Goal: Task Accomplishment & Management: Manage account settings

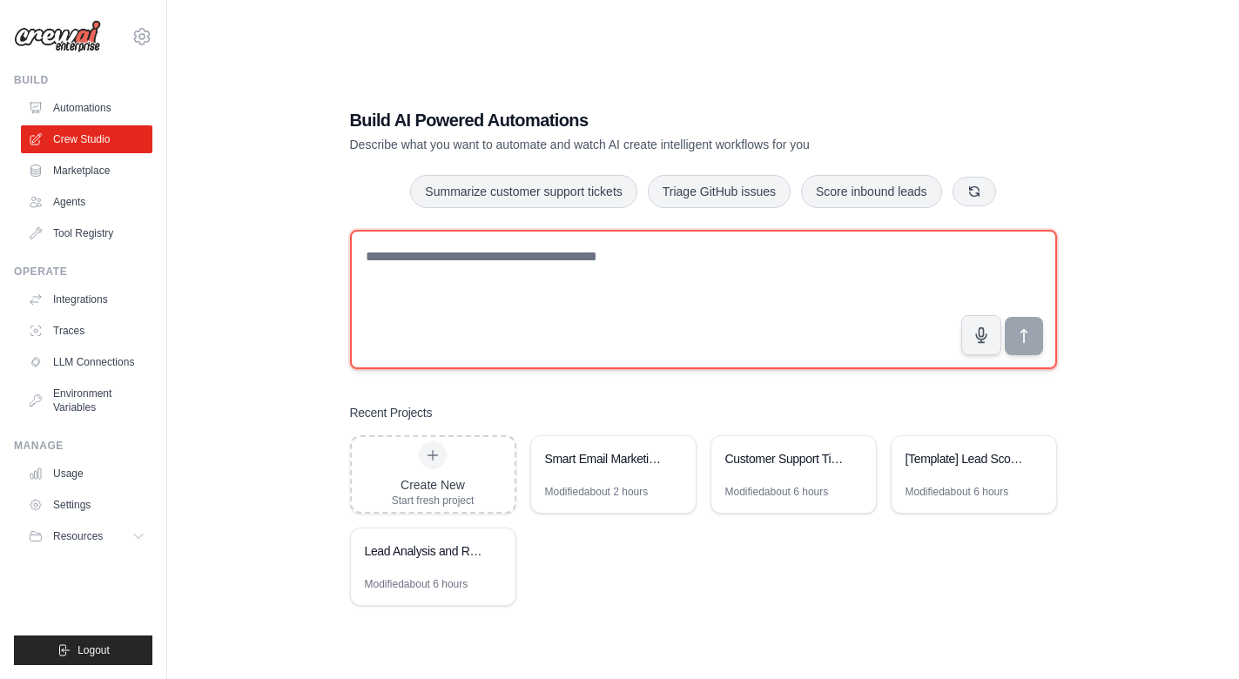
click at [454, 310] on textarea at bounding box center [703, 299] width 707 height 139
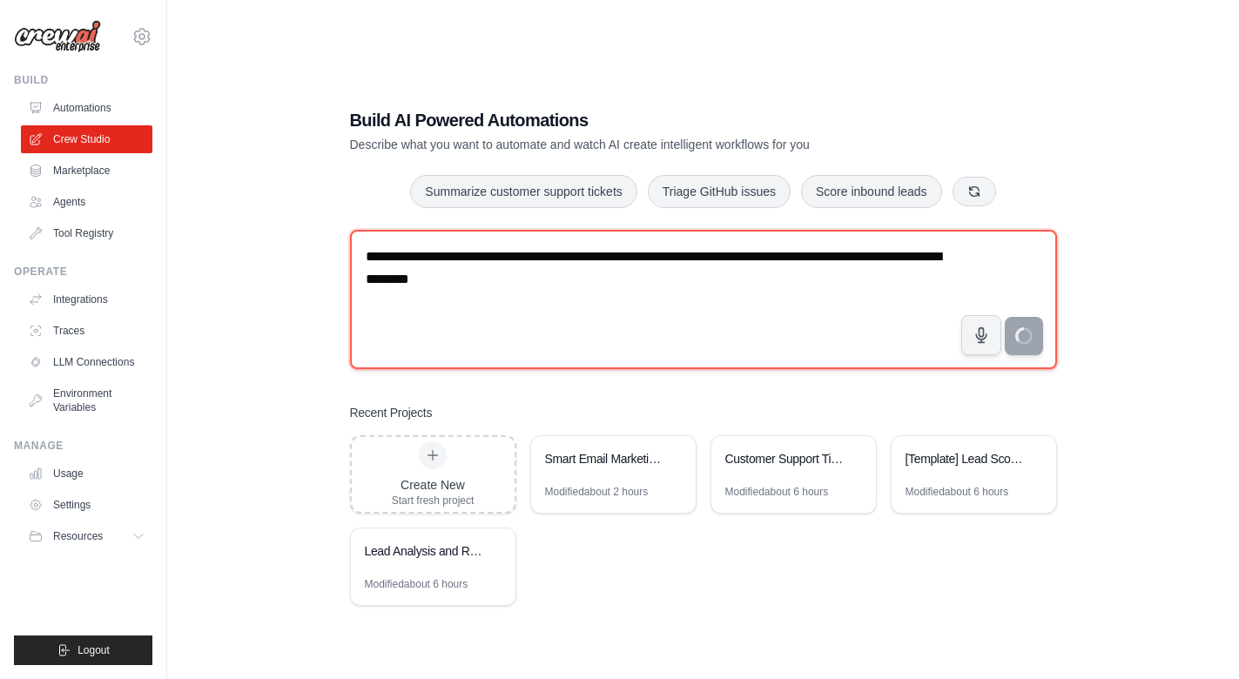
type textarea "**********"
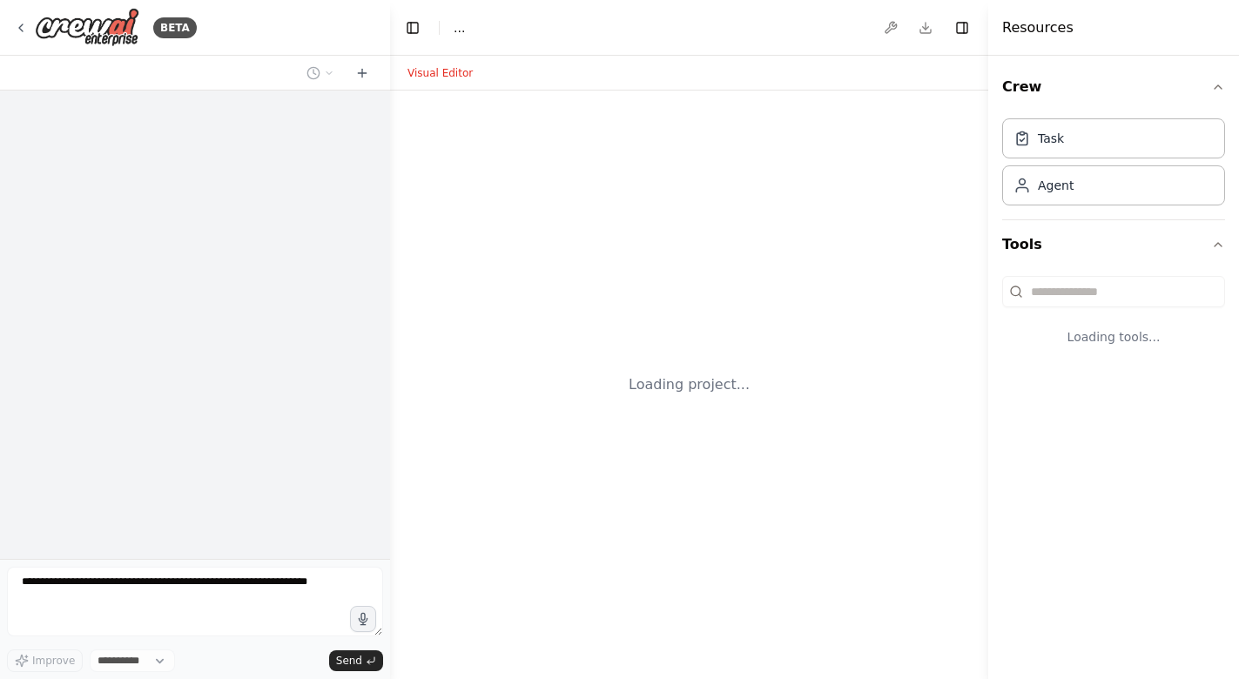
select select "****"
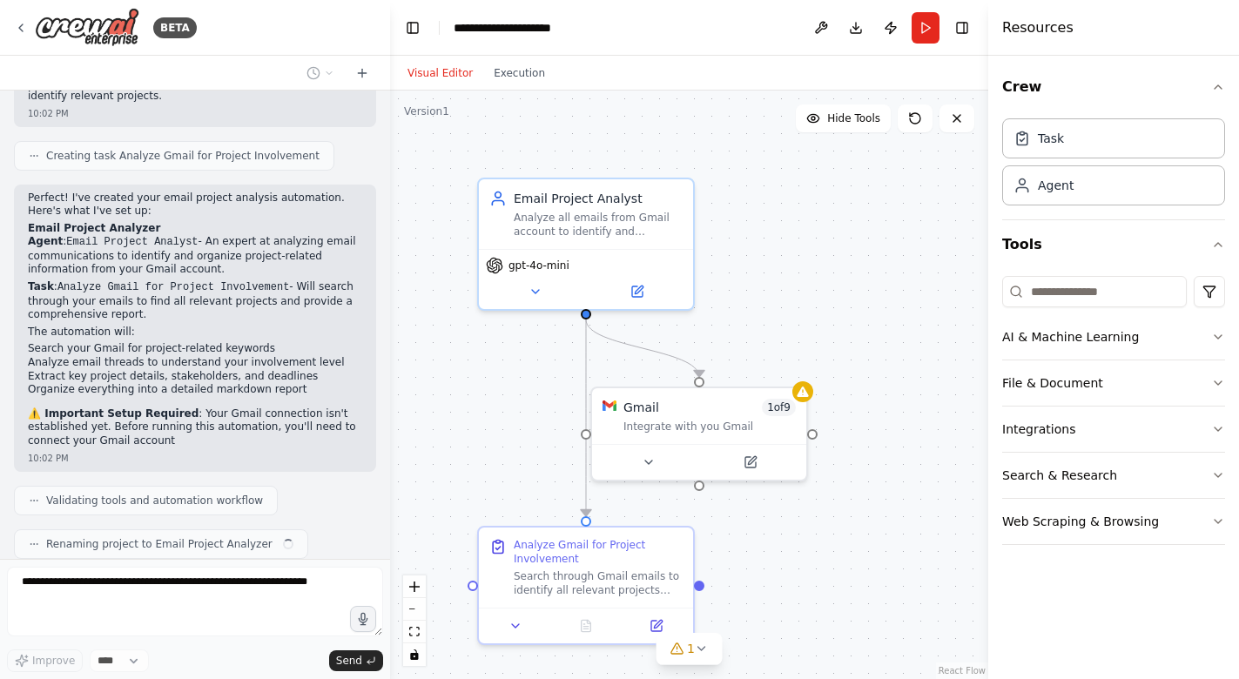
scroll to position [724, 0]
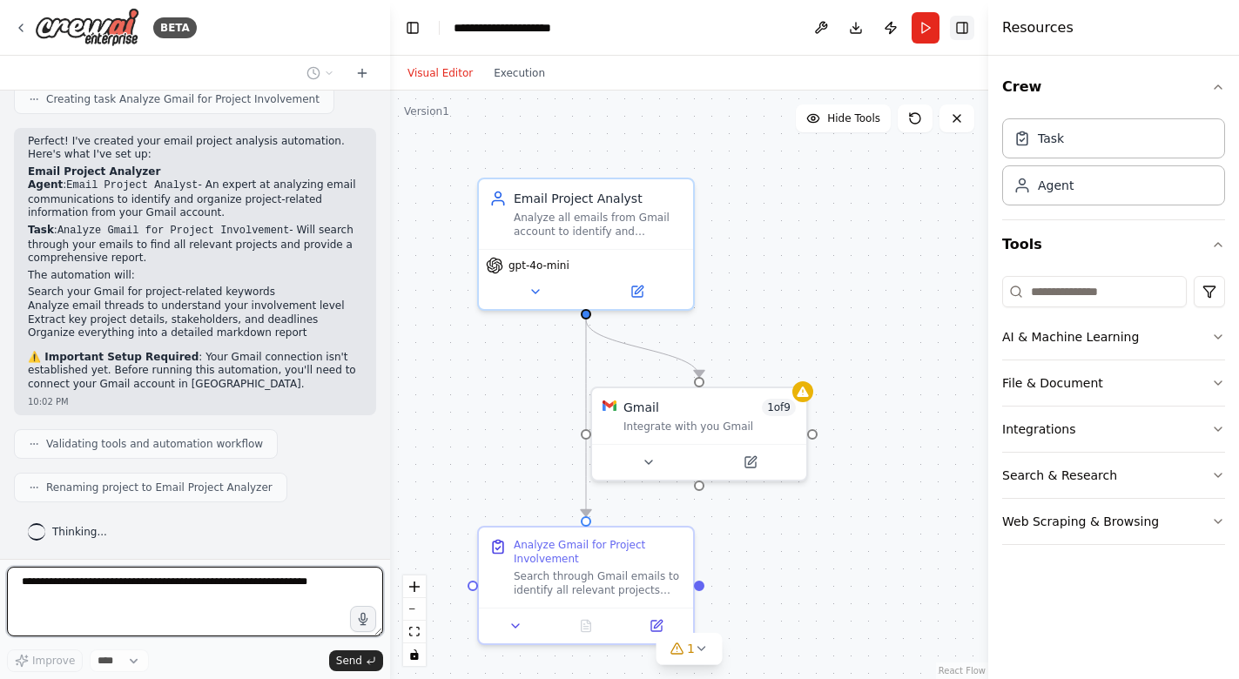
click at [966, 22] on button "Toggle Right Sidebar" at bounding box center [962, 28] width 24 height 24
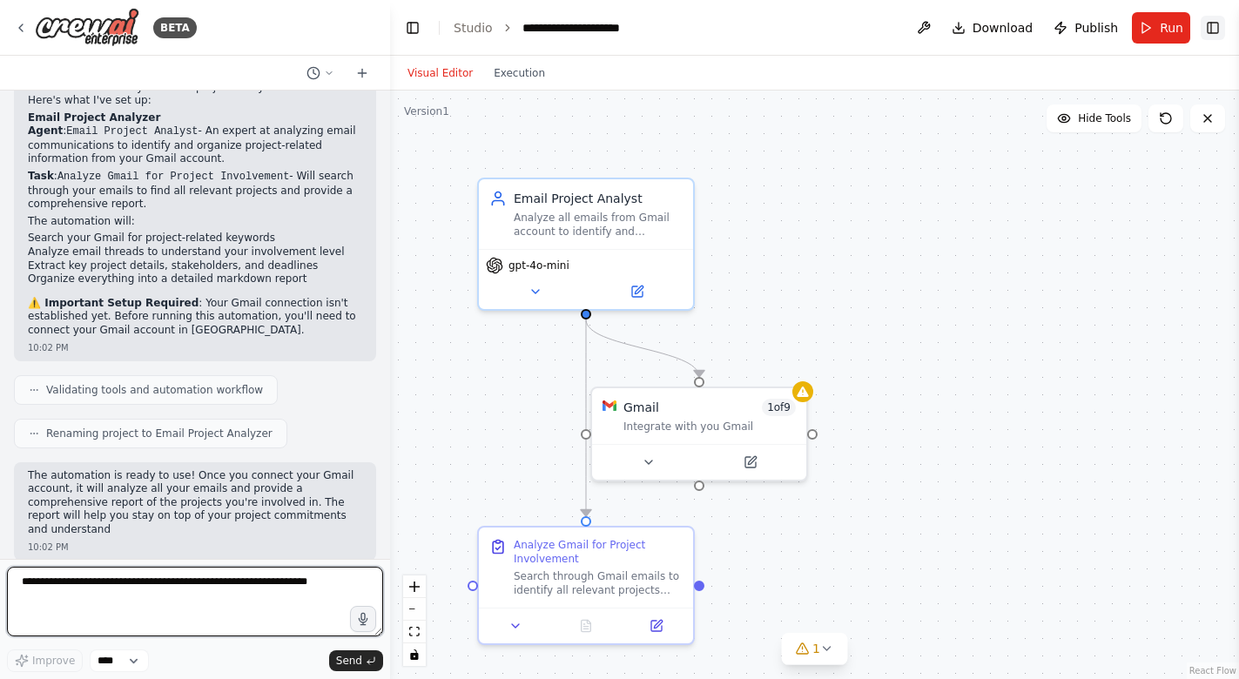
scroll to position [791, 0]
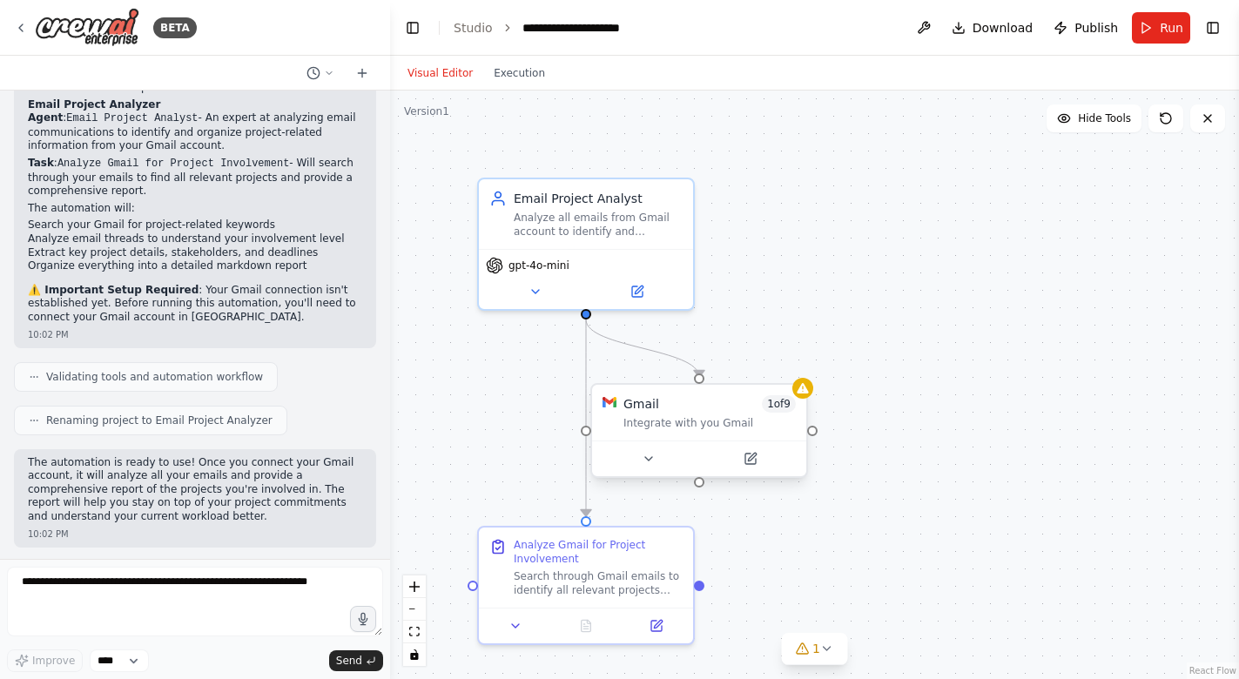
click at [726, 428] on div "Integrate with you Gmail" at bounding box center [710, 423] width 172 height 14
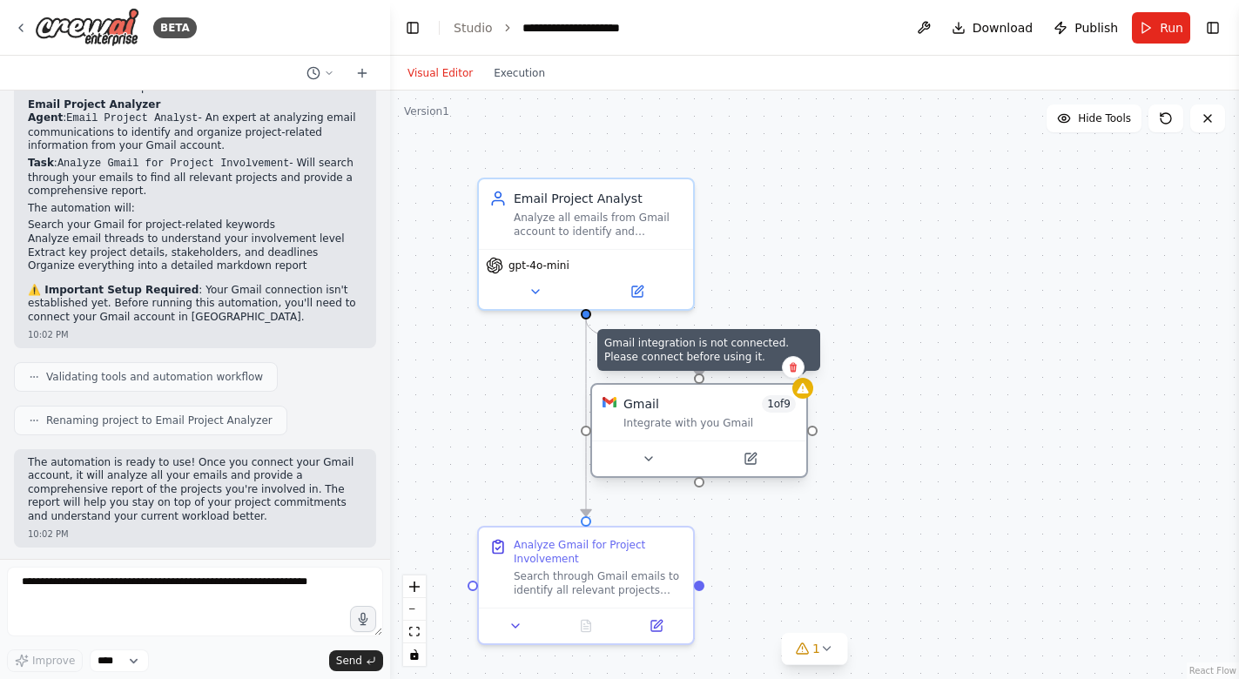
click at [806, 395] on icon at bounding box center [803, 388] width 14 height 14
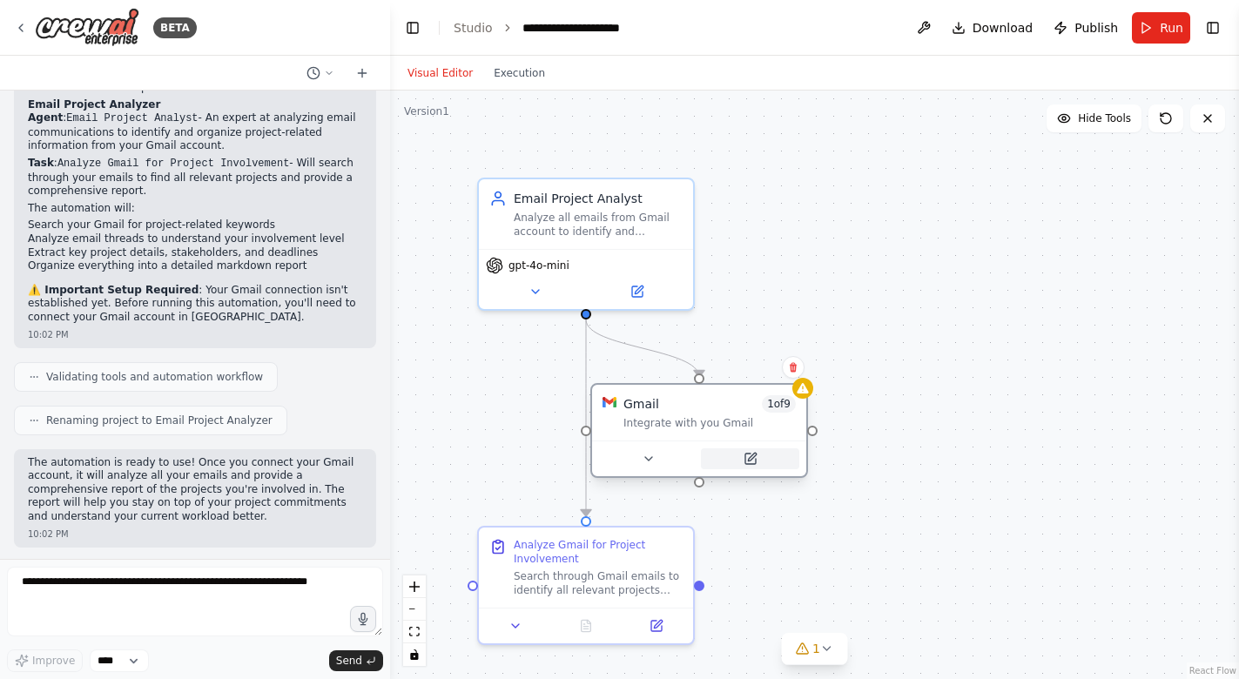
click at [751, 462] on icon at bounding box center [751, 459] width 10 height 10
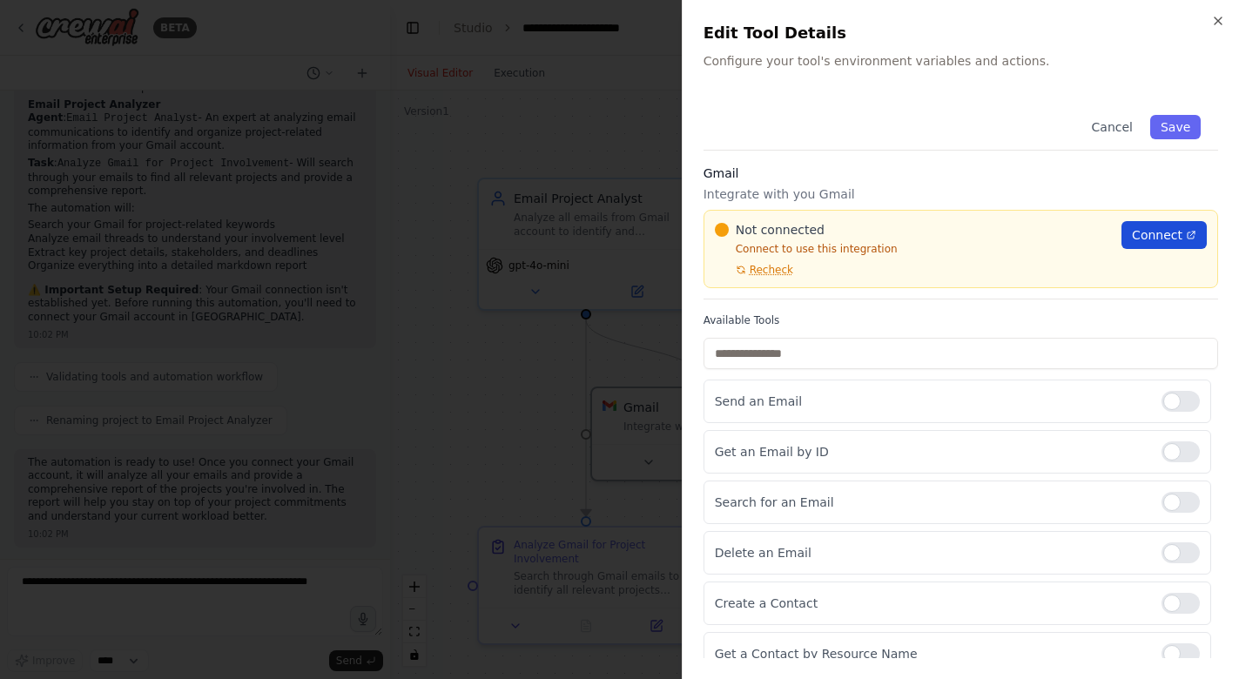
click at [1171, 235] on span "Connect" at bounding box center [1157, 234] width 51 height 17
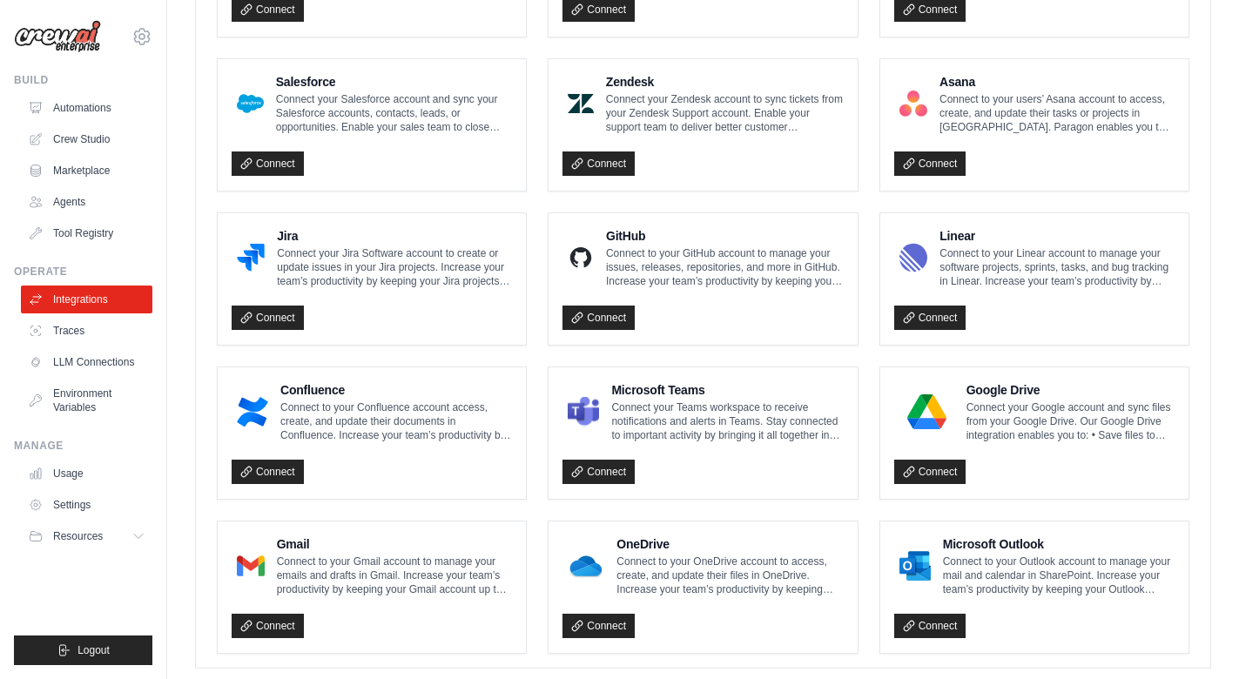
scroll to position [956, 0]
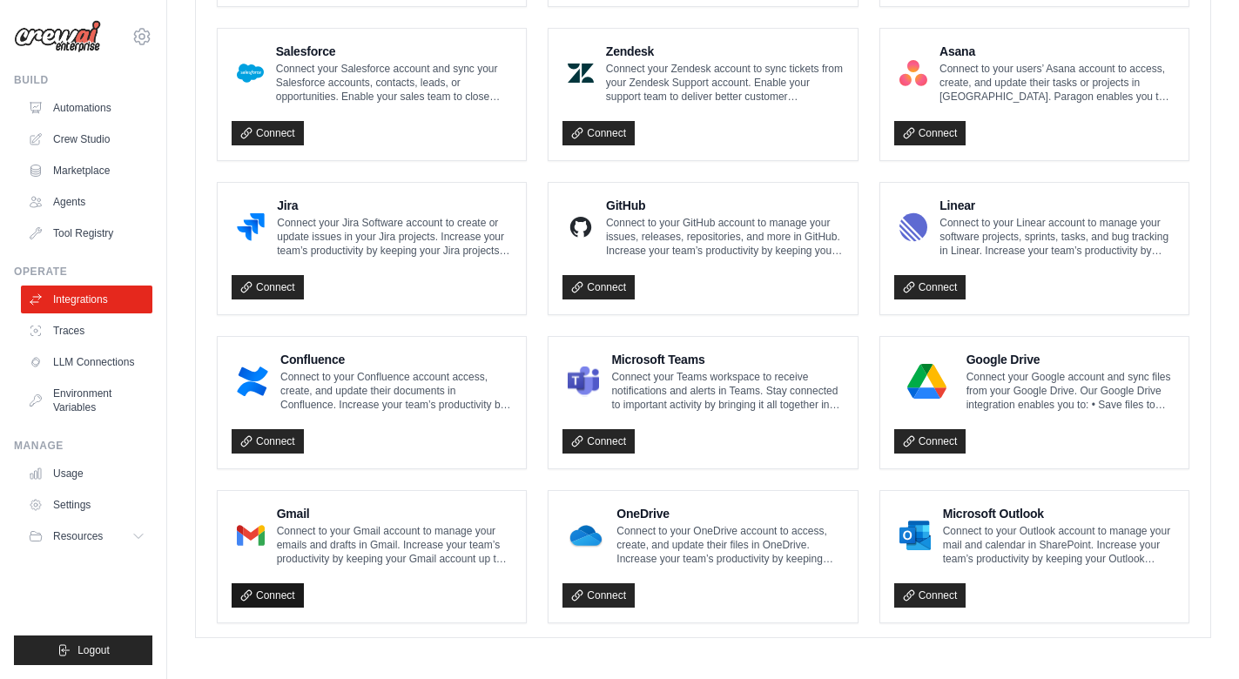
click at [272, 596] on link "Connect" at bounding box center [268, 596] width 72 height 24
click at [144, 35] on icon at bounding box center [141, 36] width 5 height 5
click at [107, 119] on link "Settings" at bounding box center [141, 117] width 153 height 31
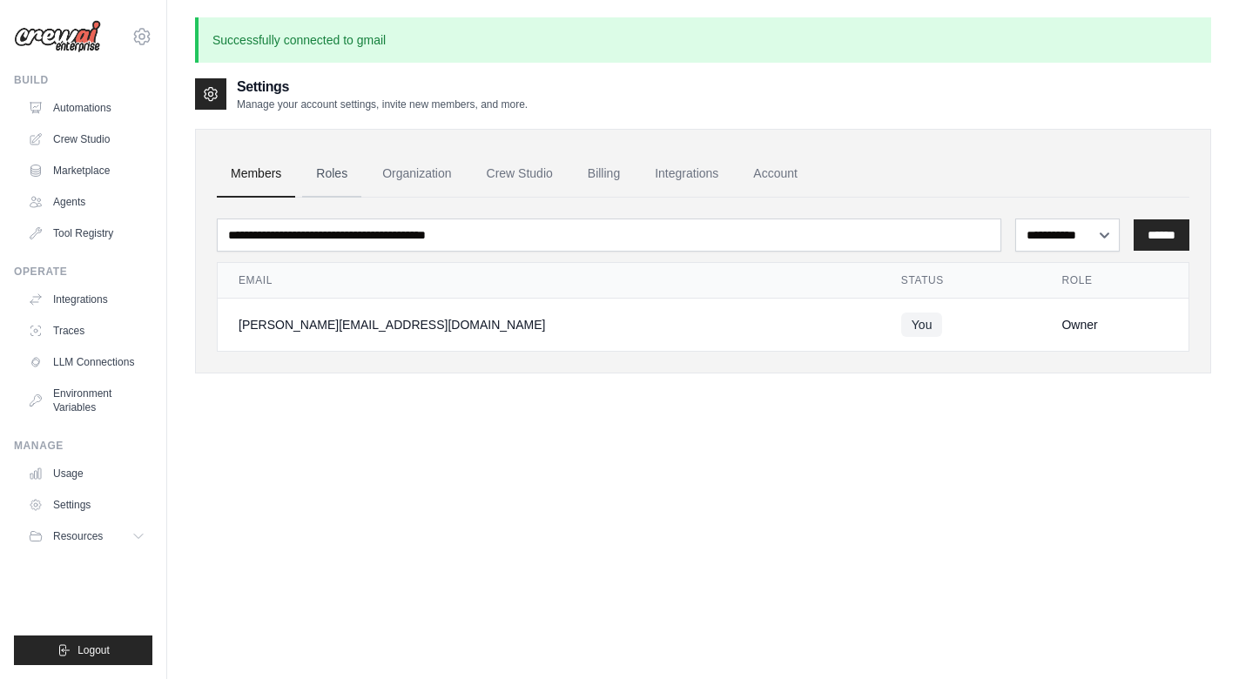
click at [336, 177] on link "Roles" at bounding box center [331, 174] width 59 height 47
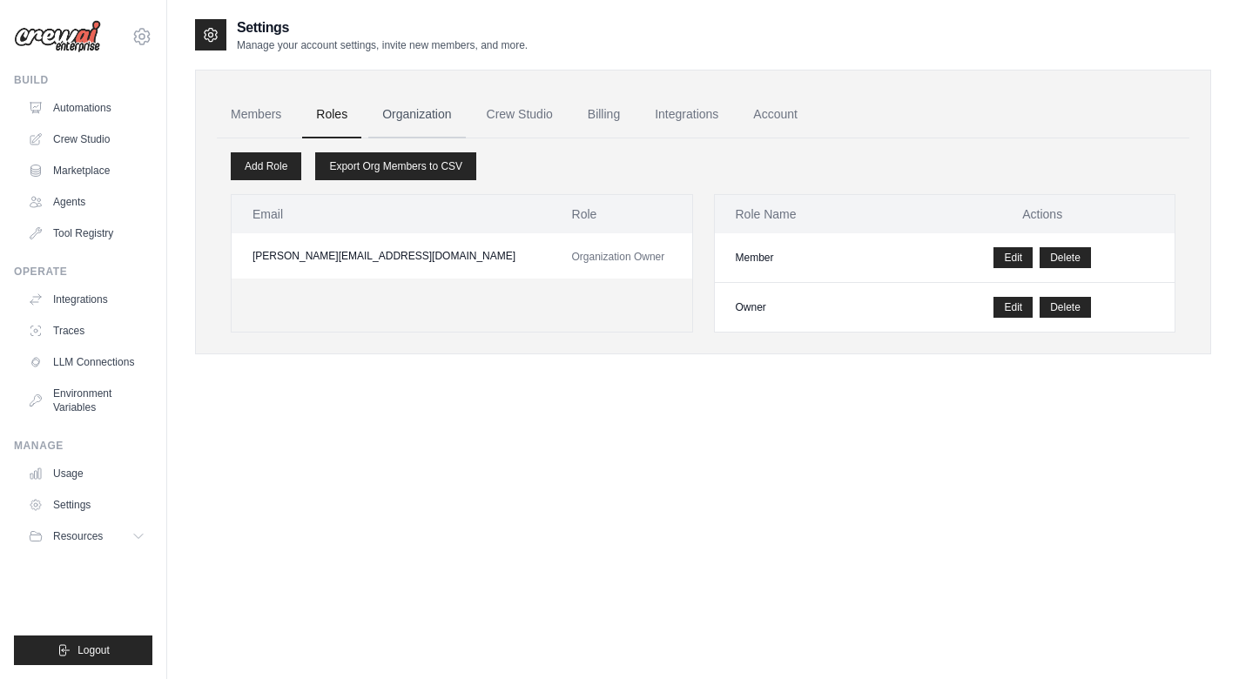
click at [421, 119] on link "Organization" at bounding box center [416, 114] width 97 height 47
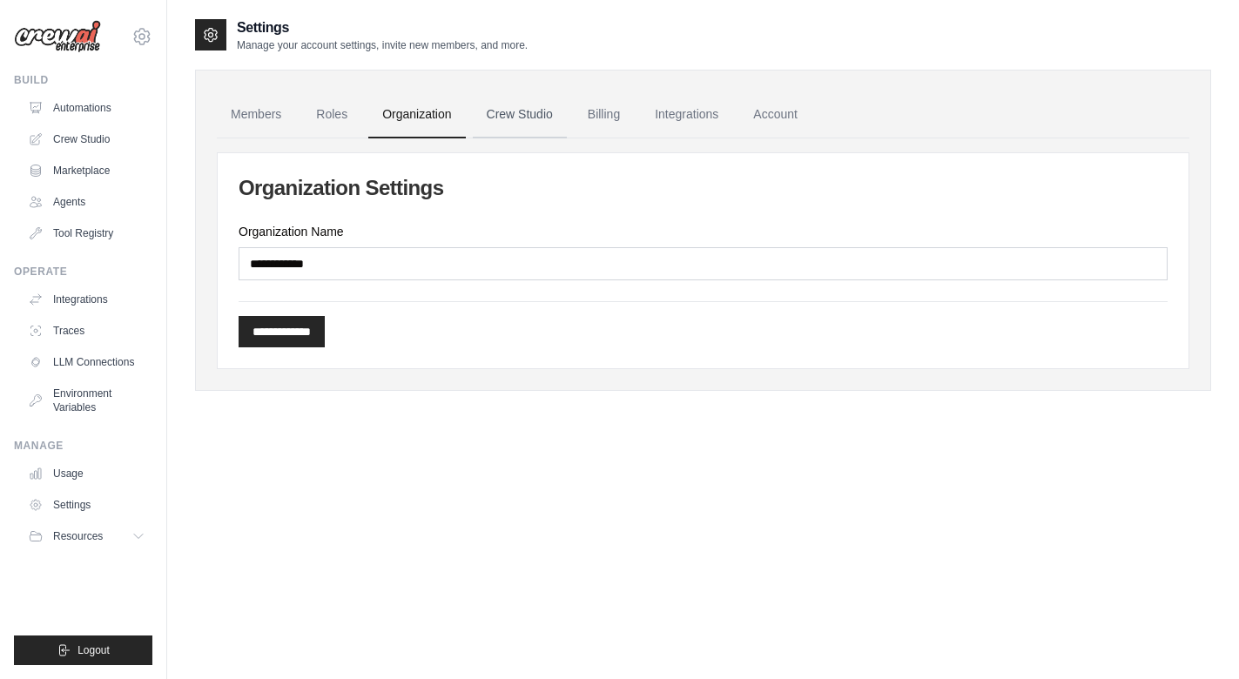
click at [498, 118] on link "Crew Studio" at bounding box center [520, 114] width 94 height 47
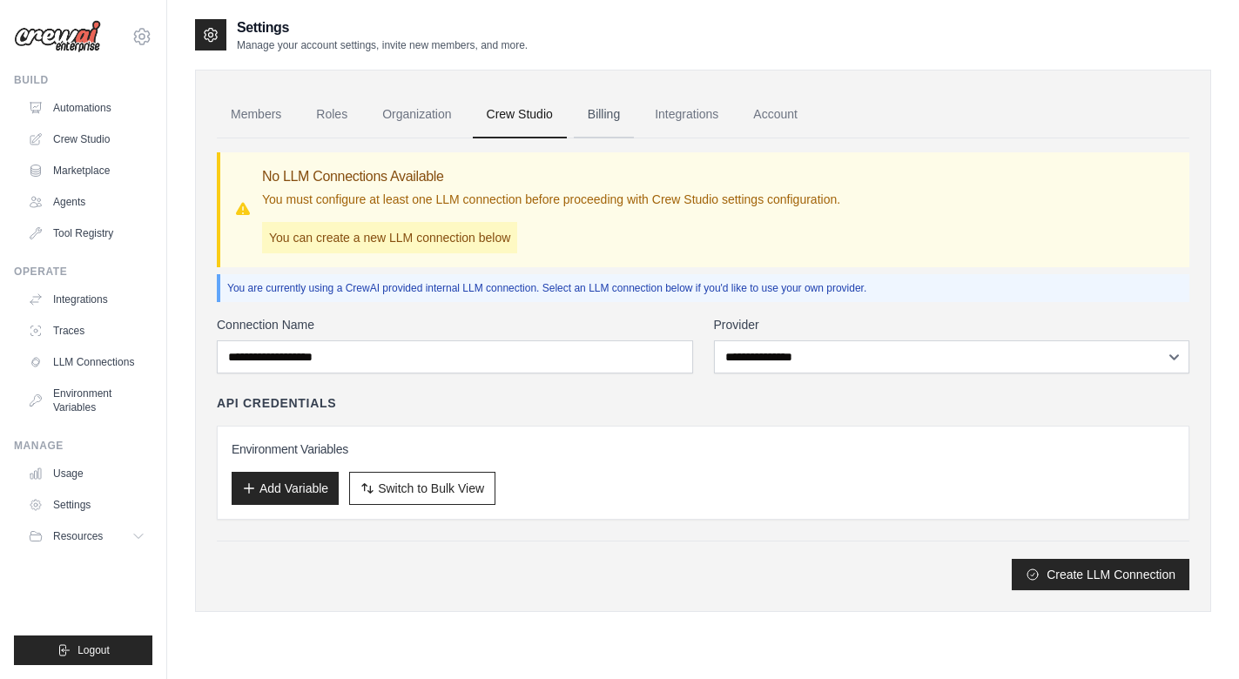
click at [599, 118] on link "Billing" at bounding box center [604, 114] width 60 height 47
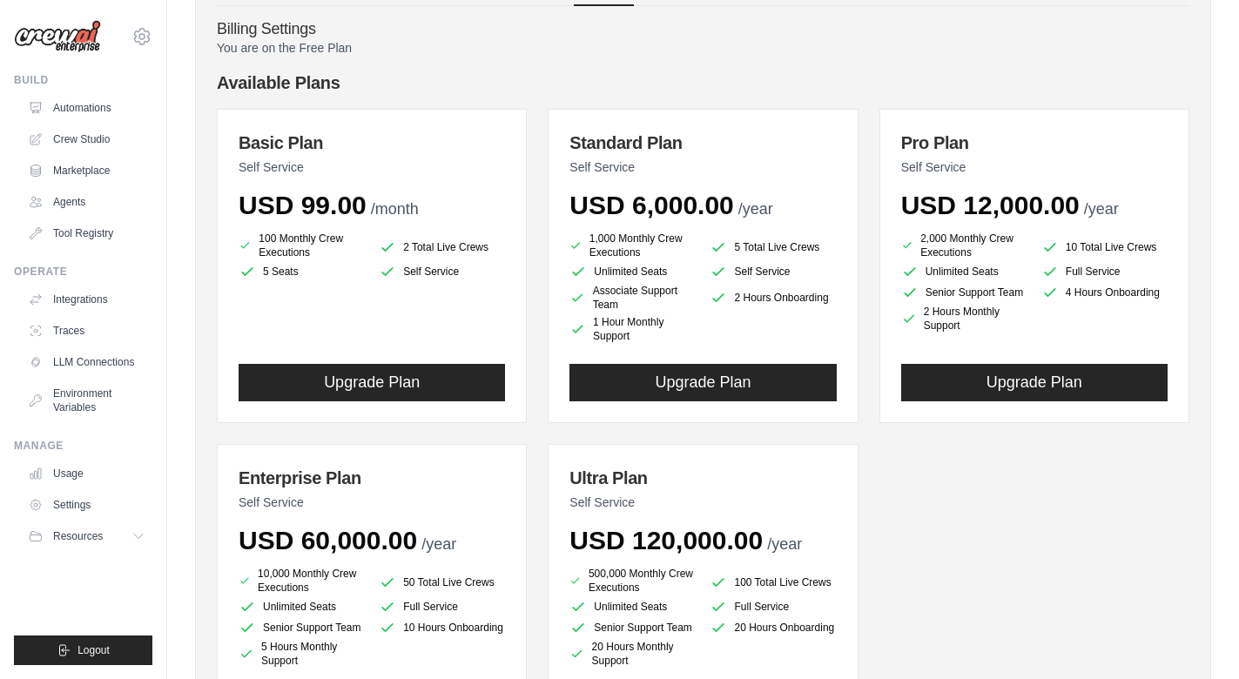
scroll to position [138, 0]
